Goal: Task Accomplishment & Management: Manage account settings

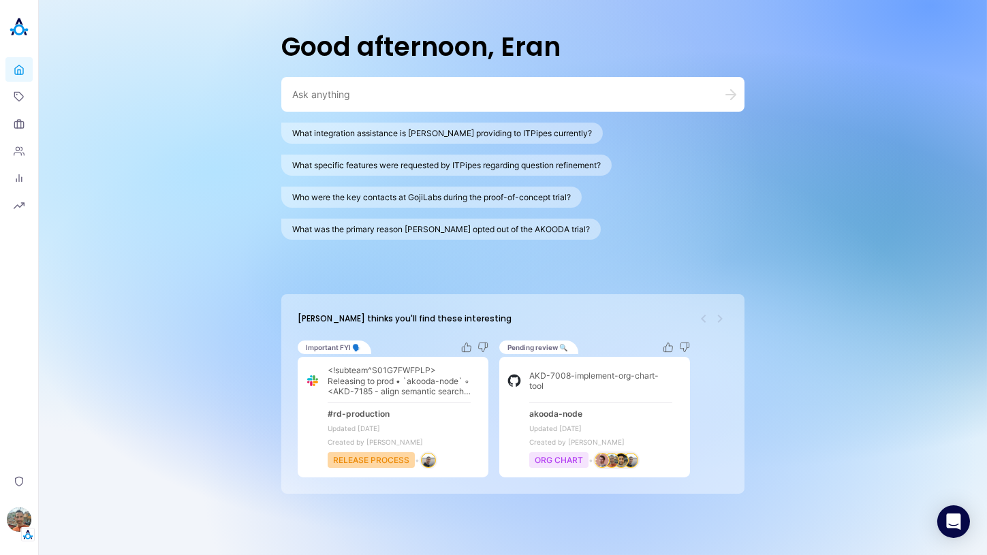
click at [131, 237] on div "Good afternoon, Eran What integration assistance is [PERSON_NAME] providing to …" at bounding box center [513, 277] width 948 height 555
click at [19, 521] on img "button" at bounding box center [19, 520] width 25 height 25
click at [93, 444] on link "Backoffice" at bounding box center [94, 451] width 101 height 21
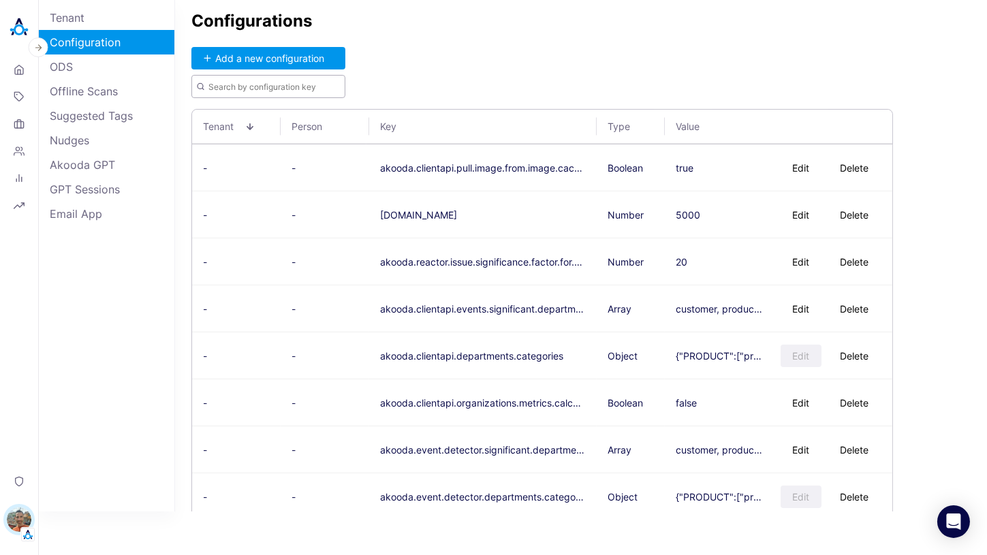
click at [279, 80] on input "text" at bounding box center [268, 86] width 154 height 23
paste input "akooda.akoodai.search.version"
type input "akooda.akoodai.search.version"
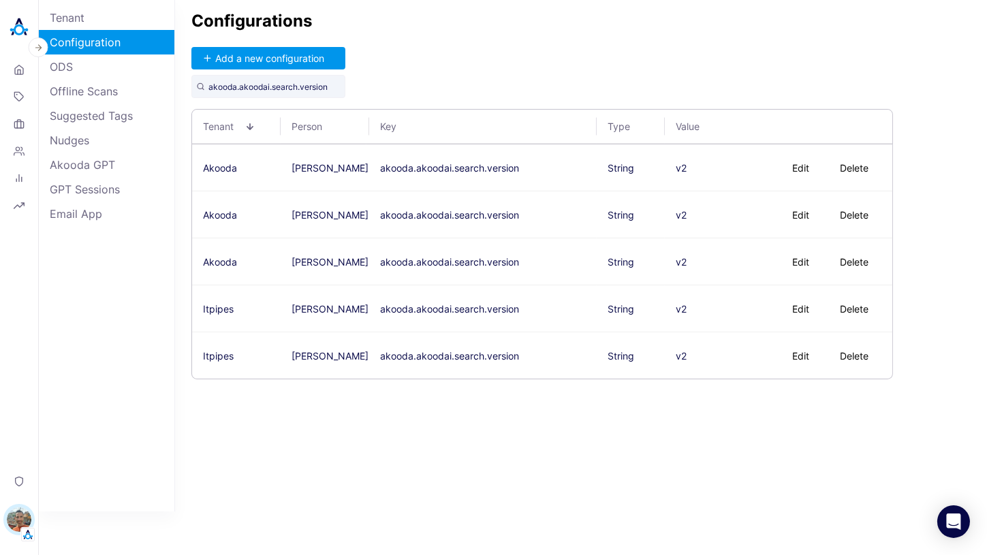
click at [530, 75] on div "Configurations Add a new configuration akooda.akoodai.search.version Tenant Per…" at bounding box center [581, 256] width 812 height 512
drag, startPoint x: 522, startPoint y: 217, endPoint x: 381, endPoint y: 216, distance: 141.0
click at [381, 216] on td "akooda.akoodai.search.version" at bounding box center [483, 214] width 228 height 47
copy button "akooda.akoodai.search.version"
click at [309, 56] on button "Add a new configuration" at bounding box center [268, 58] width 154 height 22
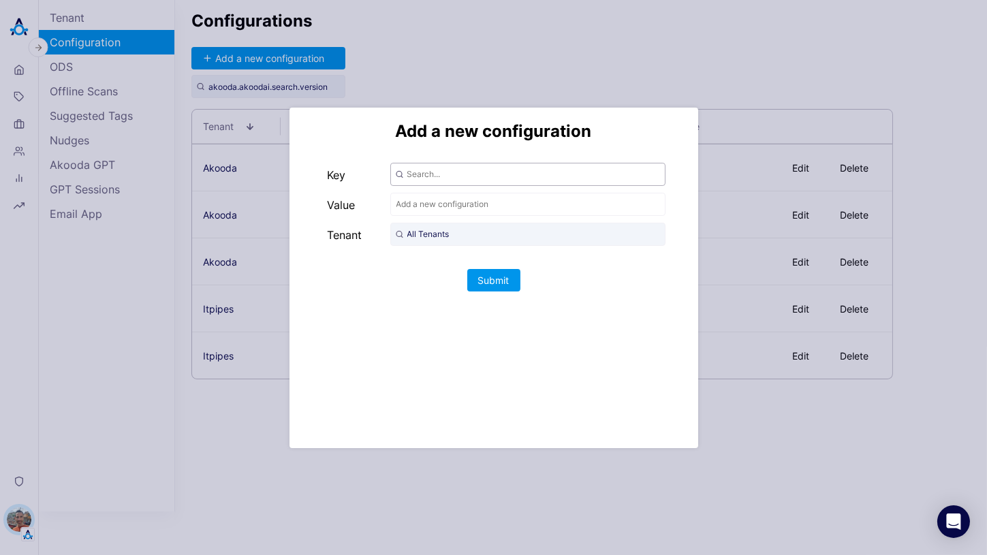
click at [430, 174] on input "text" at bounding box center [527, 174] width 275 height 23
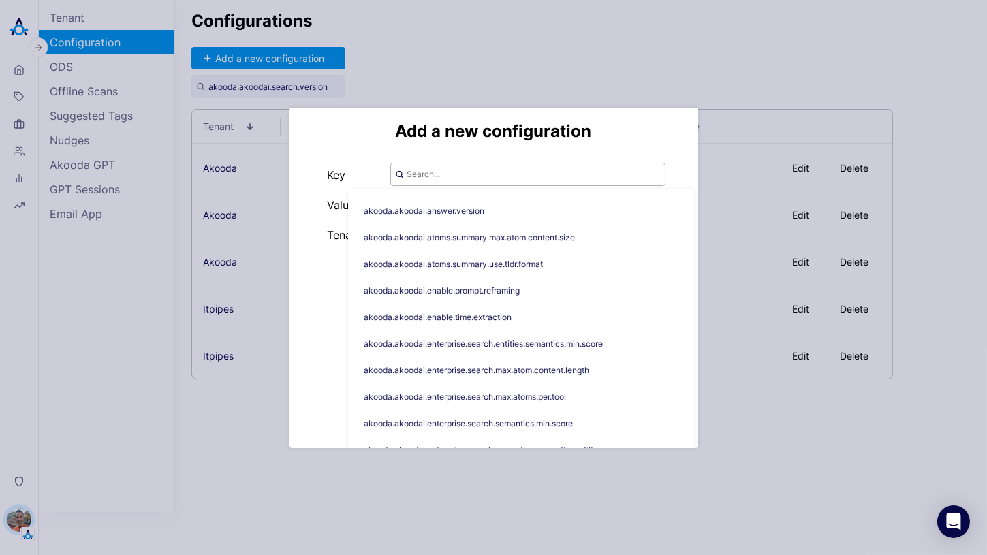
paste input "akooda.akoodai.search.version"
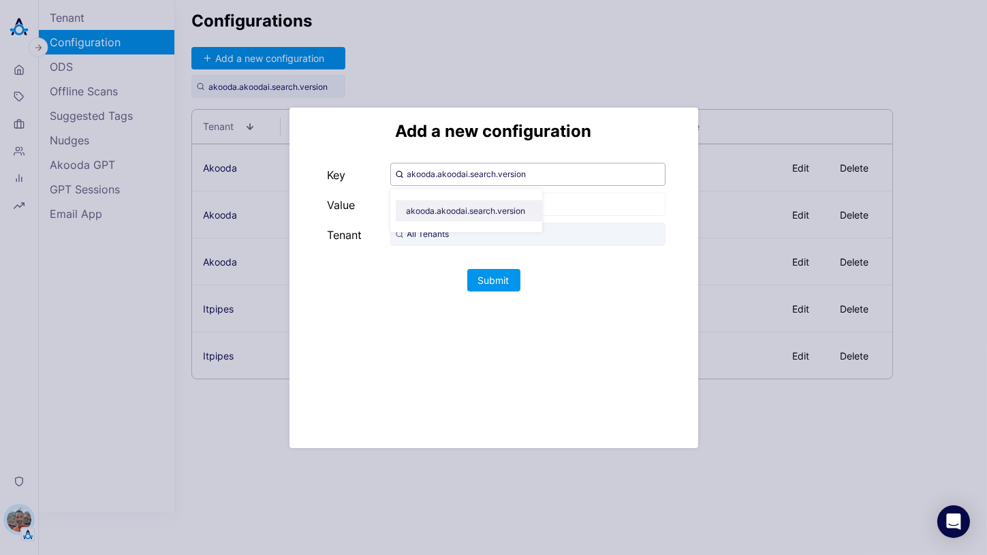
type input "akooda.akoodai.search.version"
click at [519, 213] on span "akooda.akoodai.search.version" at bounding box center [472, 210] width 152 height 21
click at [509, 202] on input "text" at bounding box center [527, 204] width 275 height 23
type input "v2"
click at [463, 232] on input "All Tenants" at bounding box center [527, 234] width 275 height 23
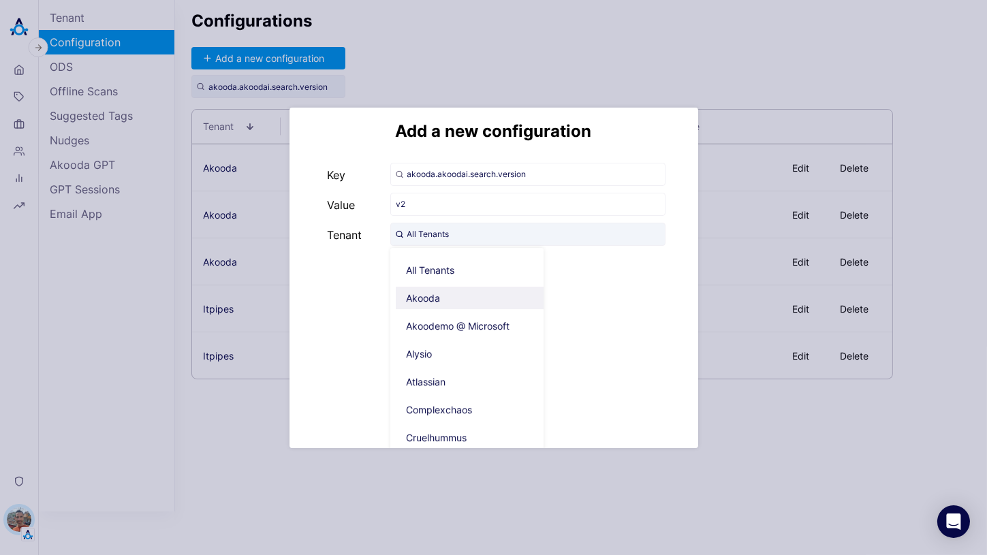
click at [442, 300] on span "Akooda" at bounding box center [472, 298] width 153 height 22
type input "Akooda"
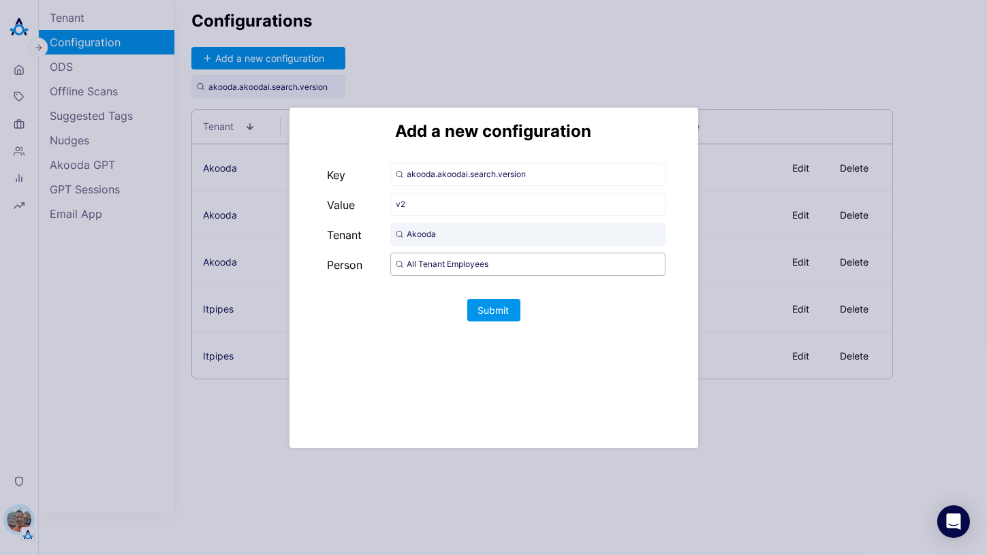
click at [441, 266] on input "All Tenant Employees" at bounding box center [527, 264] width 275 height 23
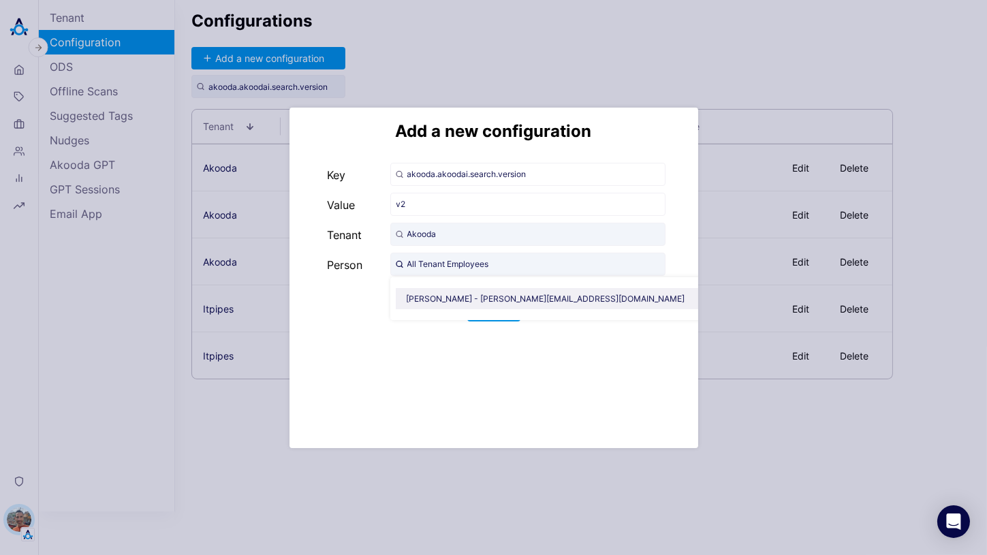
click at [456, 295] on span "[PERSON_NAME] - [PERSON_NAME][EMAIL_ADDRESS][DOMAIN_NAME]" at bounding box center [551, 298] width 311 height 21
type input "[PERSON_NAME] - [PERSON_NAME][EMAIL_ADDRESS][DOMAIN_NAME]"
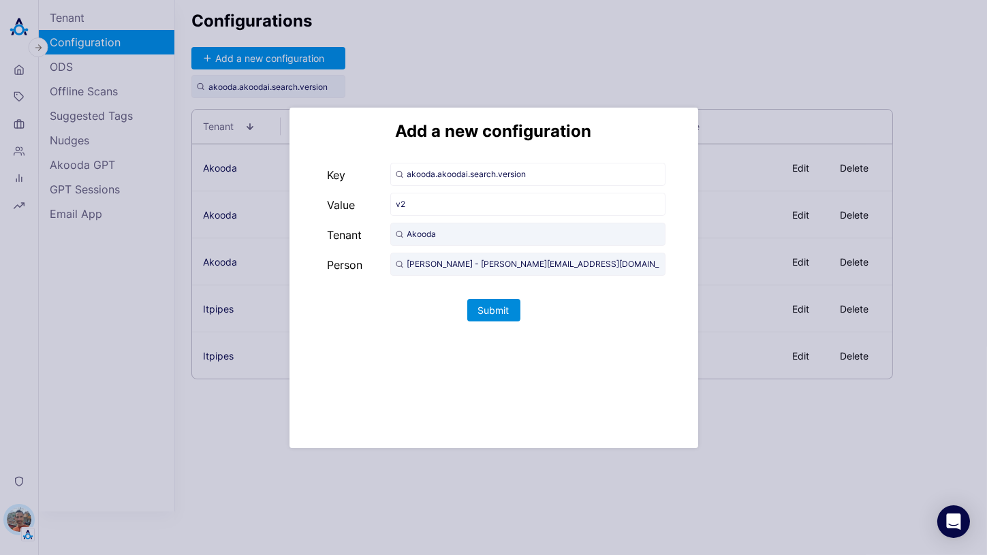
click at [491, 312] on button "Submit" at bounding box center [493, 310] width 53 height 22
click at [543, 500] on div "Add a new configuration Key akooda.akoodai.search.version Value v2 Tenant Akood…" at bounding box center [493, 277] width 987 height 555
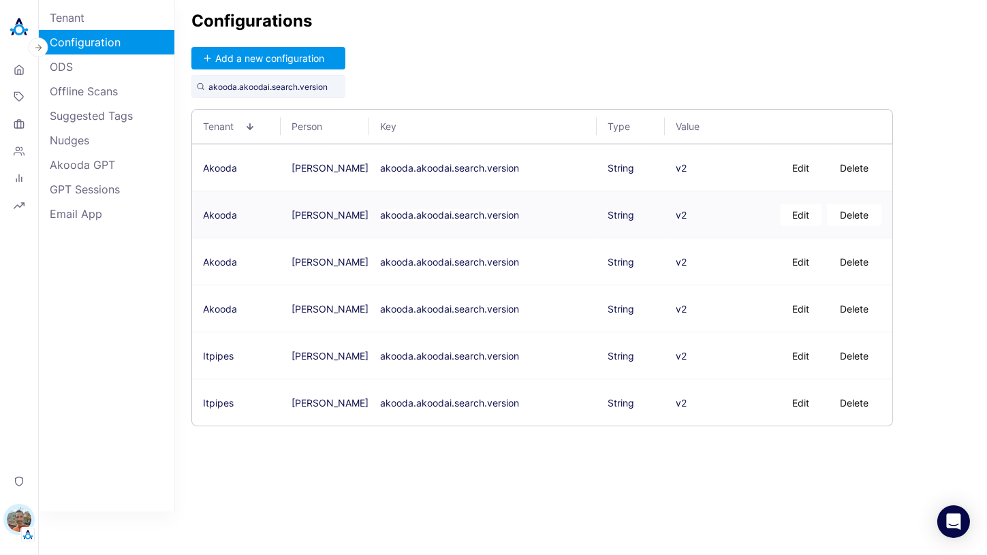
click at [857, 217] on button "Delete" at bounding box center [854, 215] width 55 height 22
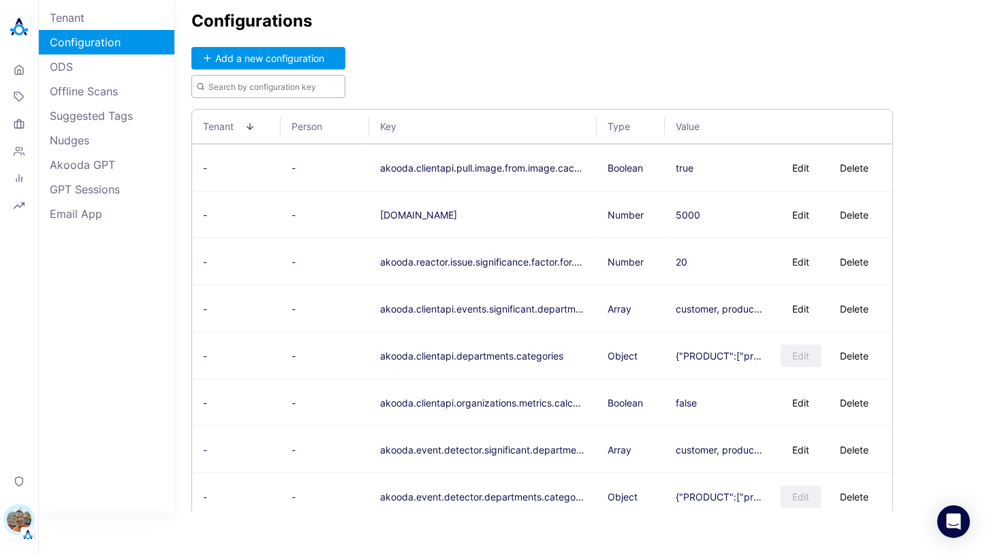
click at [286, 87] on input "text" at bounding box center [268, 86] width 154 height 23
paste input "akooda.akoodai.search.version.shadow.mode.enabled"
type input "akooda.akoodai.search.version.shadow.mode.enabled"
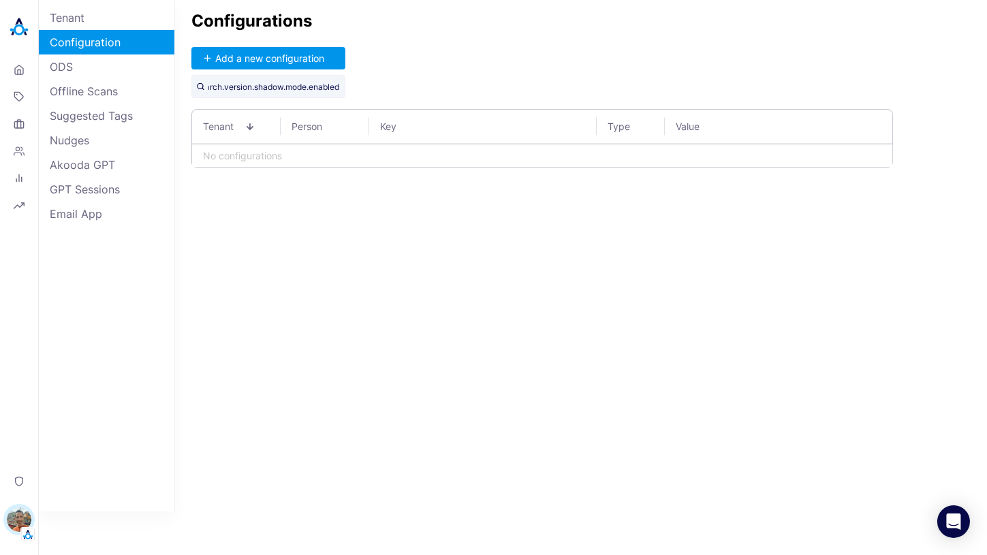
scroll to position [0, 0]
click at [298, 92] on input "akooda.akoodai.search.version.shadow.mode.enabled" at bounding box center [268, 86] width 154 height 23
click at [277, 58] on button "Add a new configuration" at bounding box center [268, 58] width 154 height 22
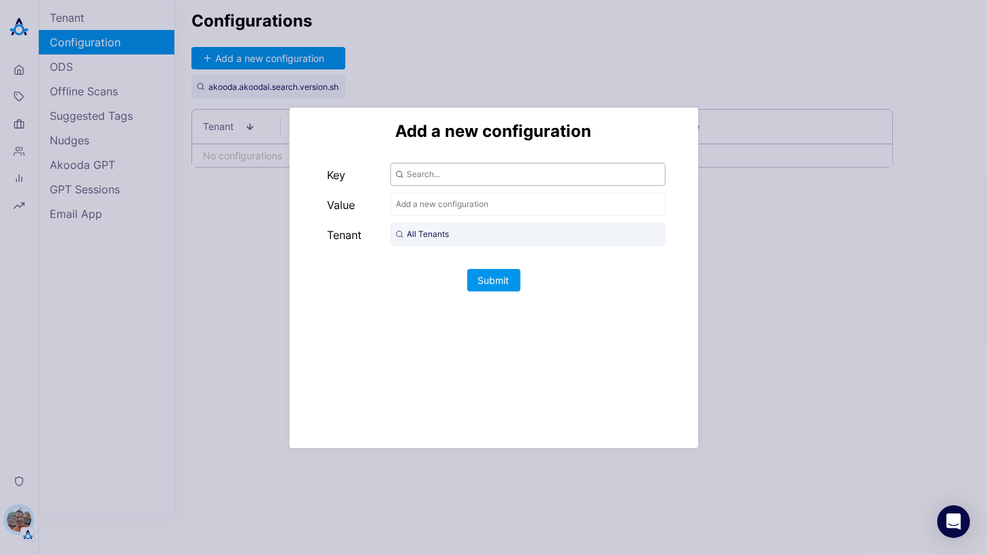
click at [432, 176] on input "text" at bounding box center [527, 174] width 275 height 23
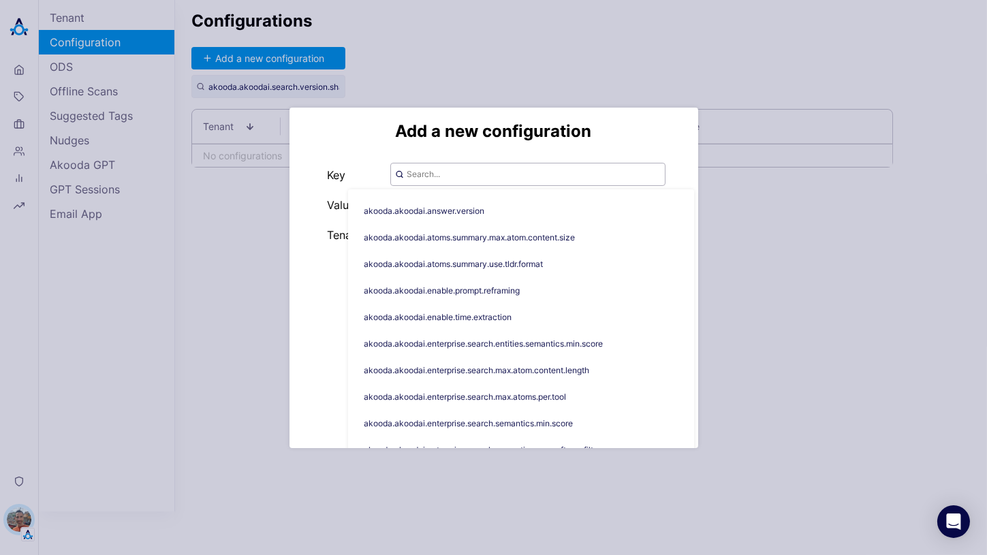
paste input "akooda.akoodai.search.version.shadow.mode.enabled"
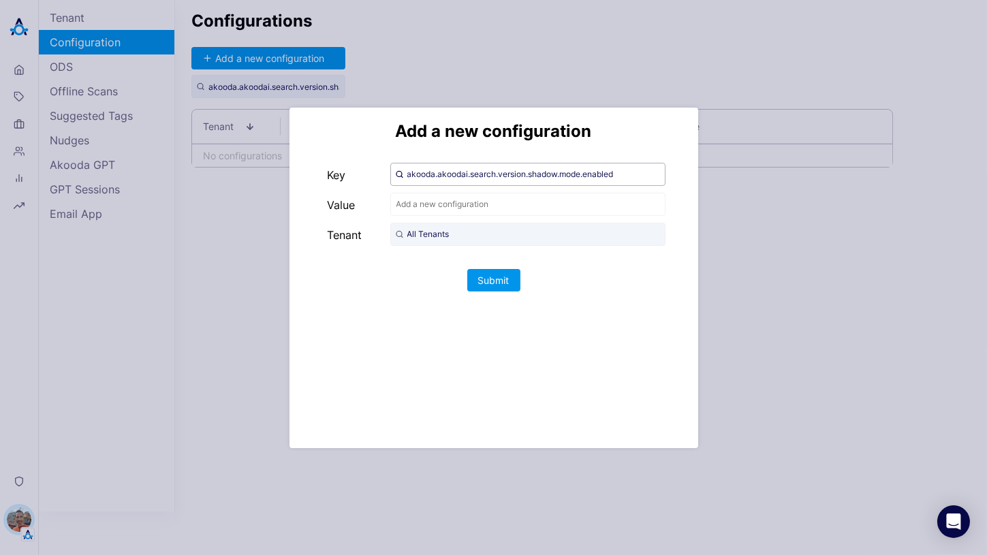
type input "akooda.akoodai.search.version.shadow.mode.enabled"
click at [499, 207] on input "text" at bounding box center [527, 204] width 275 height 23
click at [470, 229] on input "All Tenants" at bounding box center [527, 234] width 275 height 23
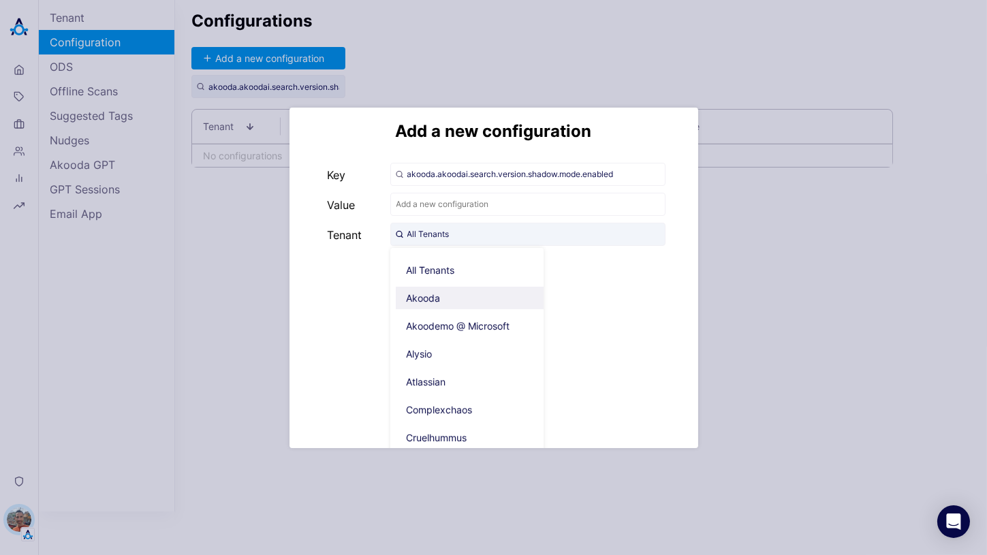
click at [436, 292] on span "Akooda" at bounding box center [472, 298] width 153 height 22
type input "Akooda"
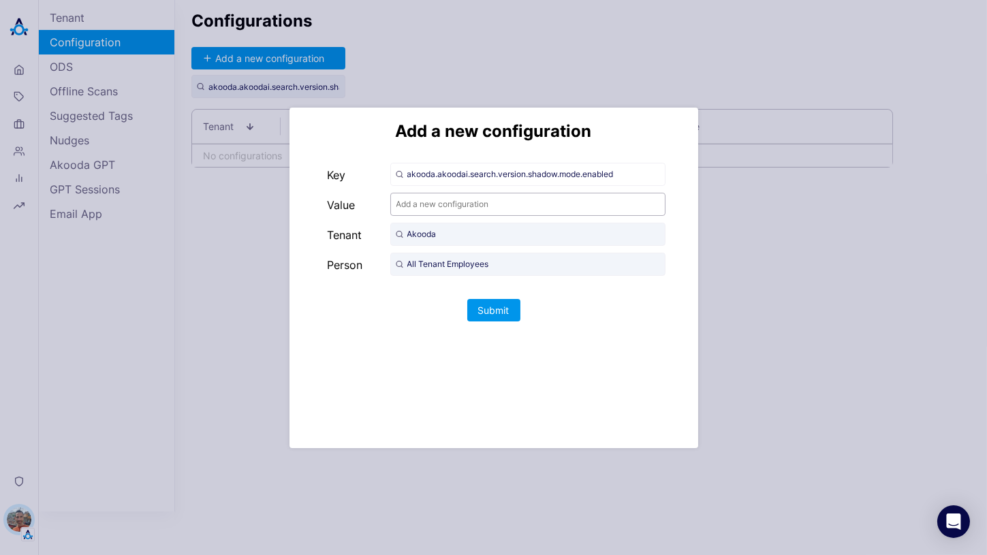
click at [440, 208] on input "text" at bounding box center [527, 204] width 275 height 23
type input "true"
click at [493, 309] on button "Submit" at bounding box center [493, 310] width 53 height 22
